Goal: Navigation & Orientation: Find specific page/section

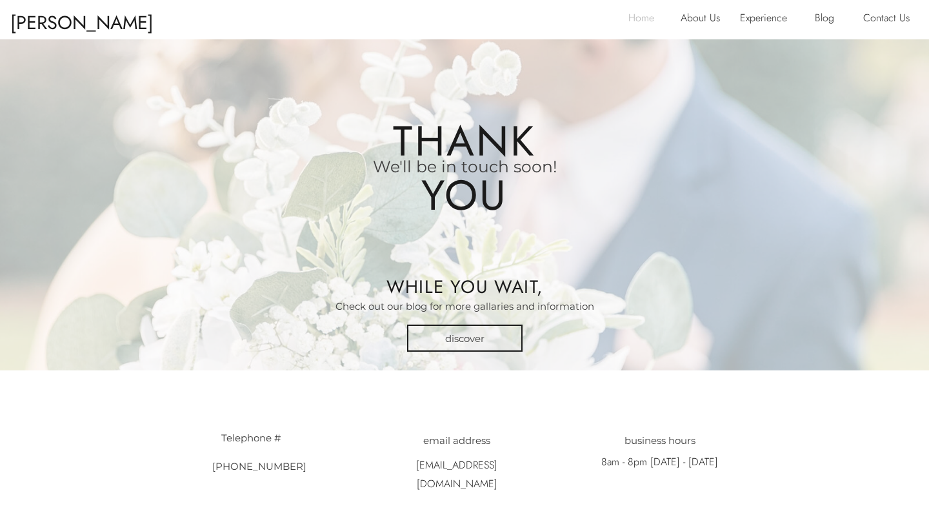
click at [649, 23] on p "Home" at bounding box center [645, 19] width 34 height 21
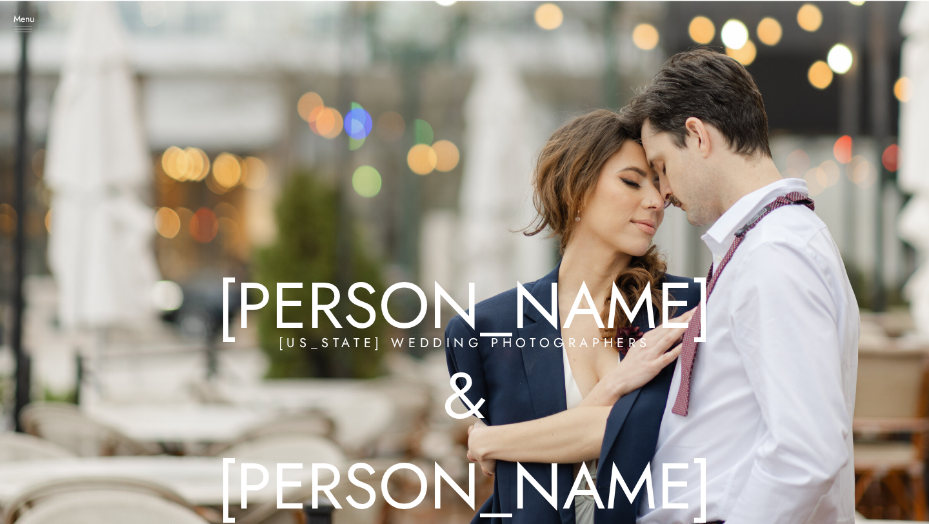
click at [19, 32] on icon at bounding box center [23, 29] width 26 height 32
click at [70, 126] on h3 "Experience" at bounding box center [66, 129] width 77 height 13
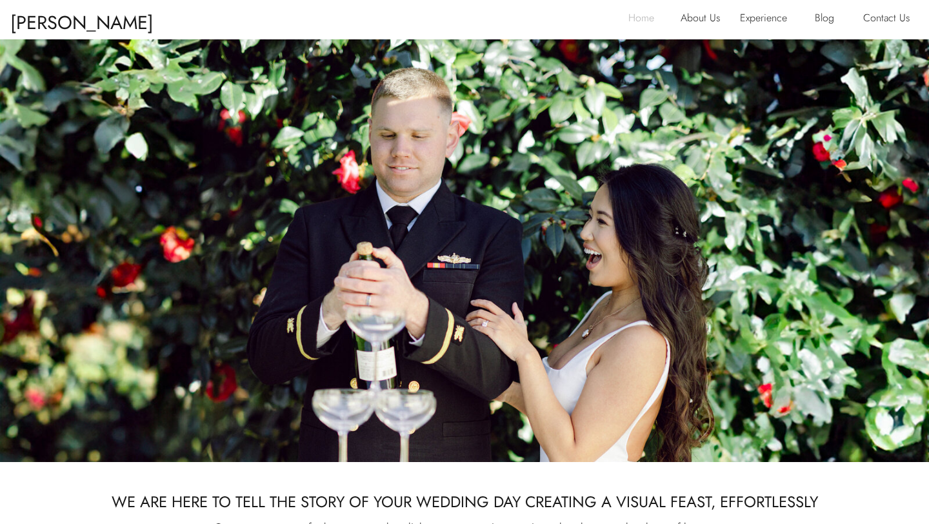
click at [640, 23] on p "Home" at bounding box center [645, 19] width 34 height 21
